Goal: Task Accomplishment & Management: Check status

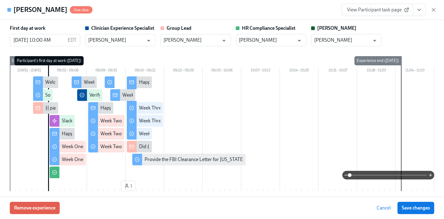
scroll to position [262, 0]
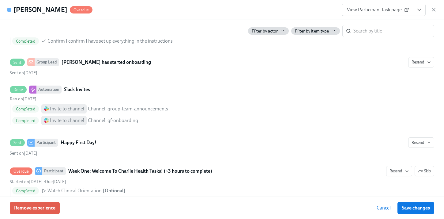
click at [437, 8] on div "[PERSON_NAME] Overdue View Participant task page" at bounding box center [222, 10] width 444 height 20
click at [434, 8] on icon "button" at bounding box center [434, 10] width 6 height 6
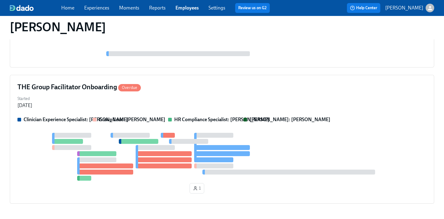
click at [188, 7] on link "Employees" at bounding box center [187, 8] width 23 height 6
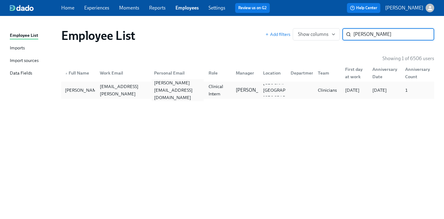
type input "[PERSON_NAME]"
click at [154, 86] on div "[PERSON_NAME][EMAIL_ADDRESS][DOMAIN_NAME]" at bounding box center [178, 90] width 52 height 22
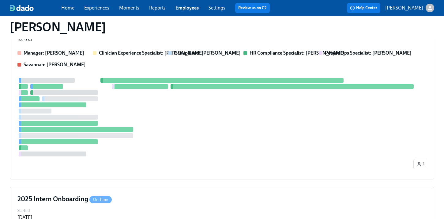
scroll to position [104, 0]
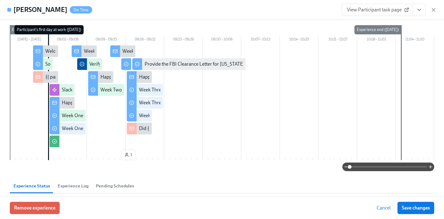
scroll to position [29, 0]
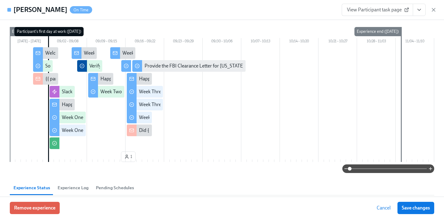
click at [396, 13] on link "View Participant task page" at bounding box center [377, 10] width 71 height 12
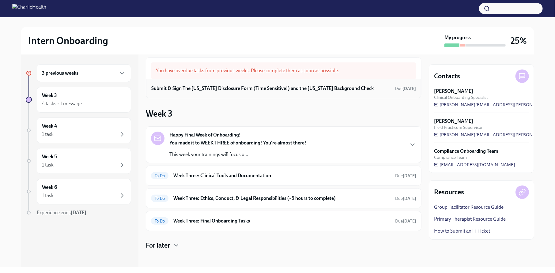
scroll to position [8, 0]
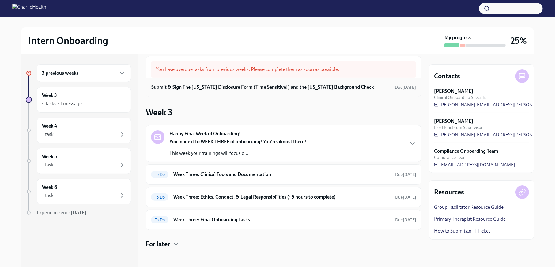
click at [271, 89] on h6 "Submit & Sign The [US_STATE] Disclosure Form (Time Sensitive!) and the [US_STAT…" at bounding box center [262, 87] width 222 height 7
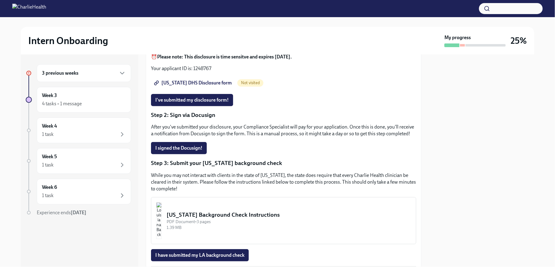
scroll to position [112, 0]
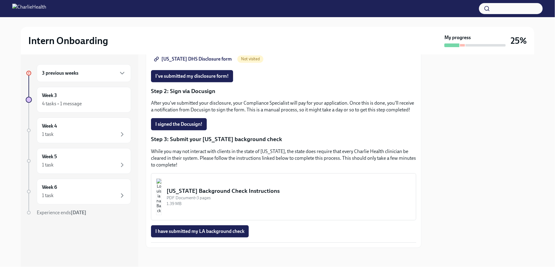
click at [69, 73] on h6 "3 previous weeks" at bounding box center [60, 73] width 36 height 7
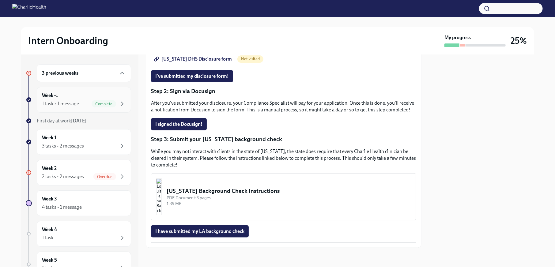
click at [80, 97] on div "Week -1 1 task • 1 message Complete" at bounding box center [84, 99] width 84 height 15
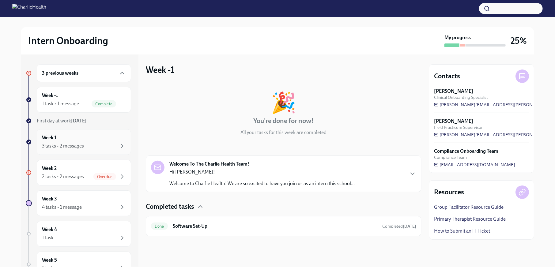
click at [83, 138] on div "Week 1 3 tasks • 2 messages" at bounding box center [84, 141] width 84 height 15
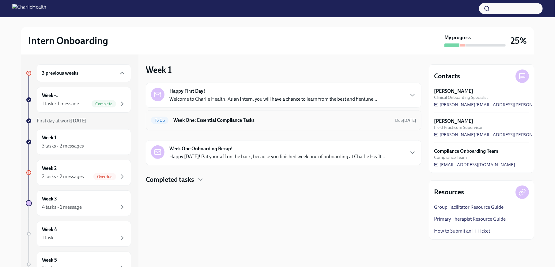
click at [203, 124] on div "To Do Week One: Essential Compliance Tasks Due 7 days ago" at bounding box center [283, 120] width 265 height 10
